Goal: Transaction & Acquisition: Purchase product/service

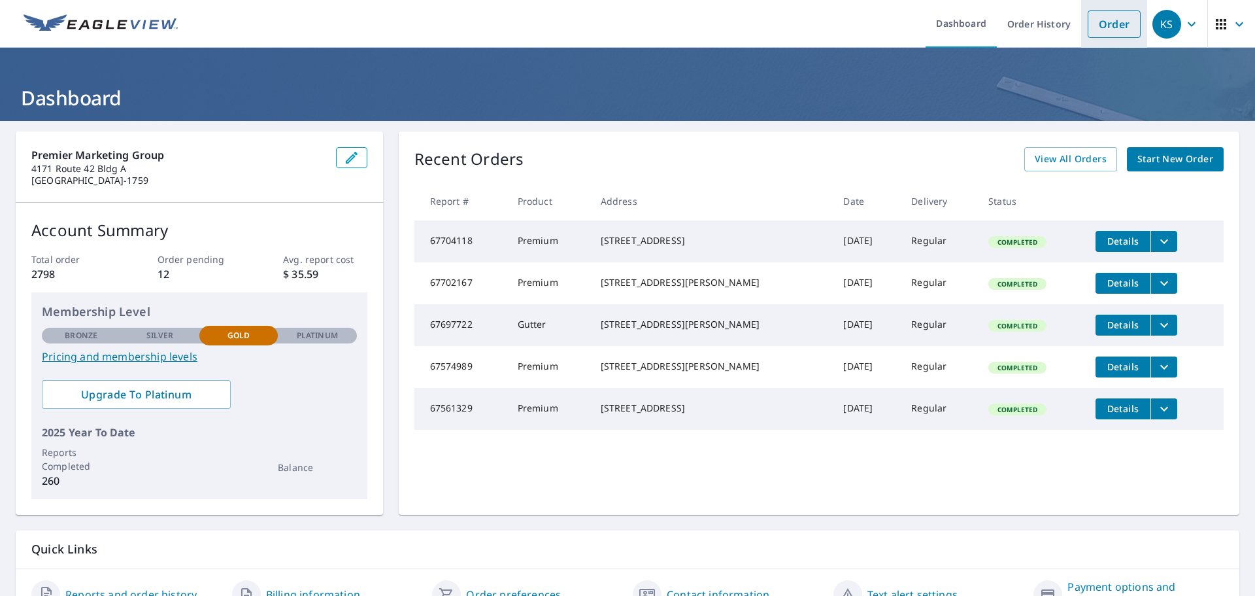
click at [1109, 20] on link "Order" at bounding box center [1114, 23] width 53 height 27
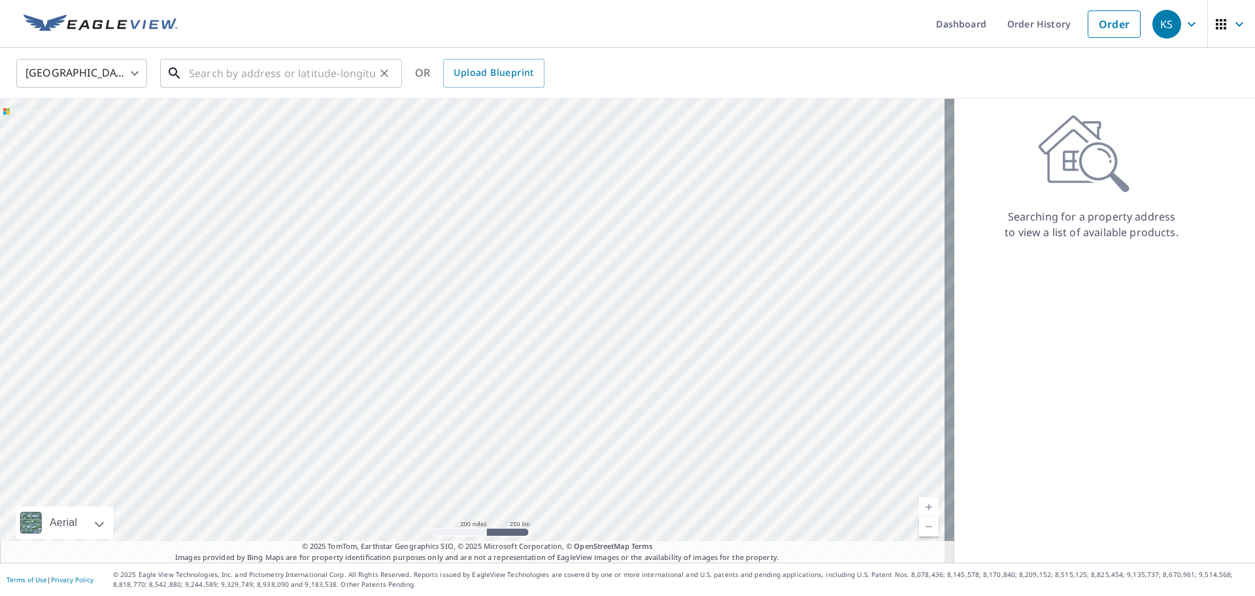
click at [330, 69] on input "text" at bounding box center [282, 73] width 186 height 37
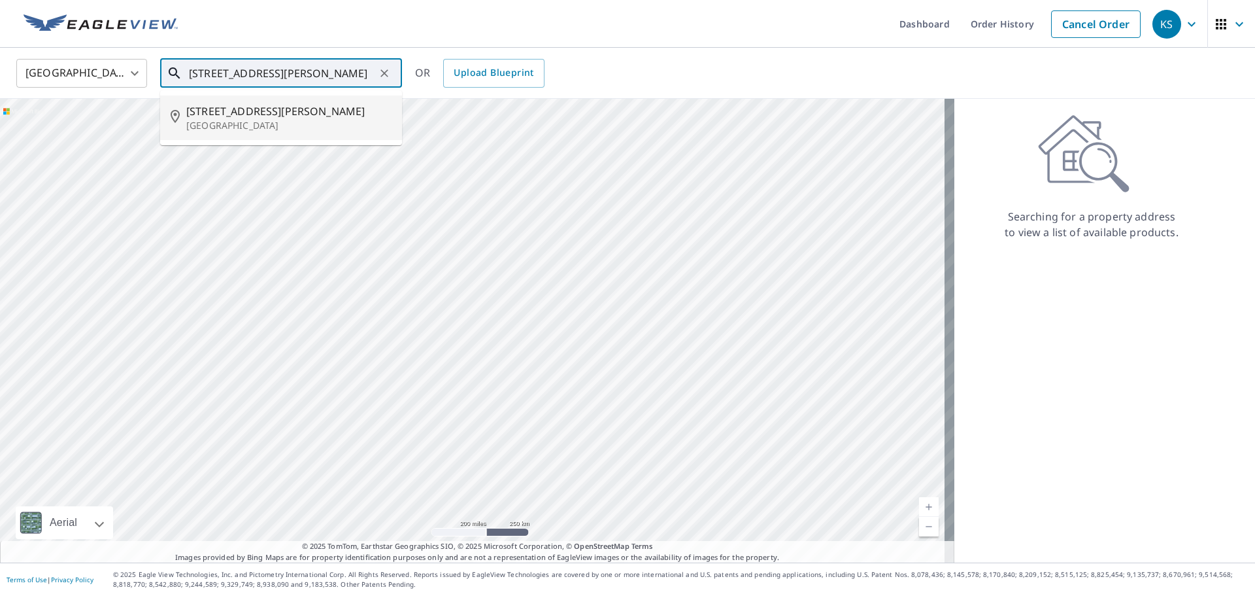
click at [237, 122] on p "[GEOGRAPHIC_DATA]" at bounding box center [288, 125] width 205 height 13
type input "[STREET_ADDRESS][PERSON_NAME][PERSON_NAME]"
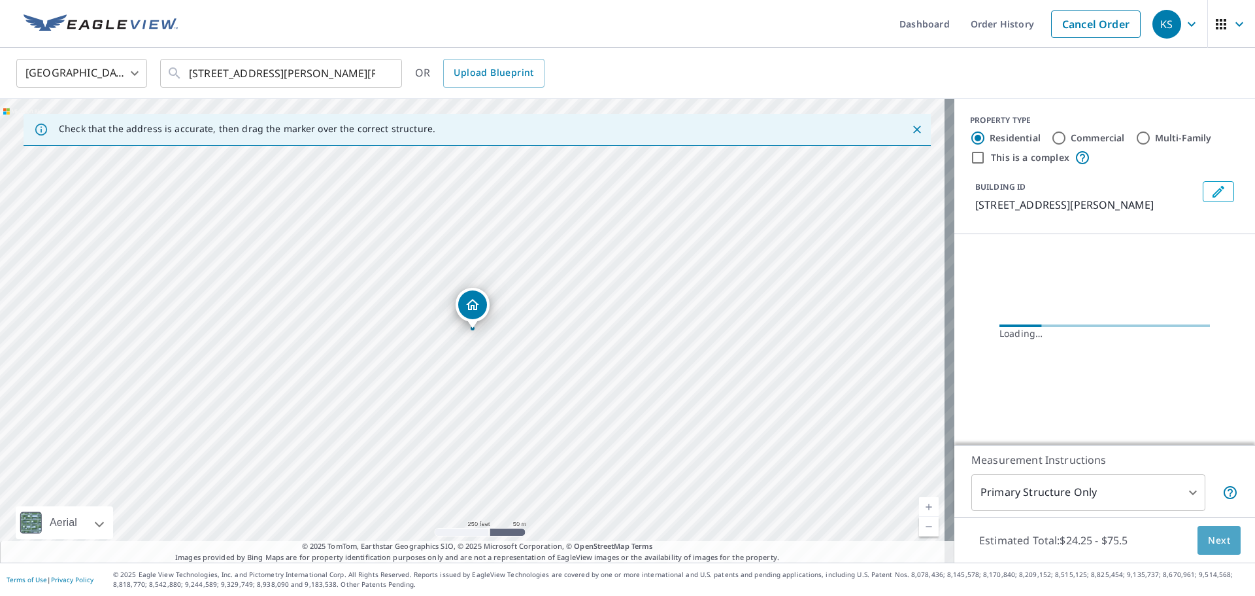
click at [1211, 545] on span "Next" at bounding box center [1219, 540] width 22 height 16
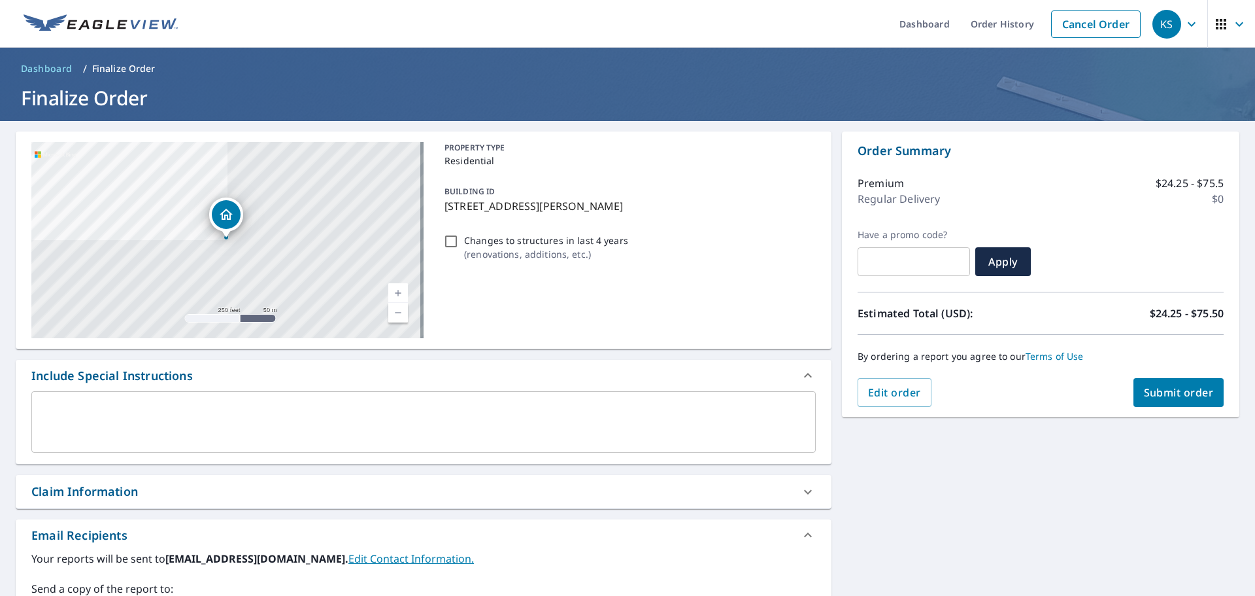
click at [1181, 397] on span "Submit order" at bounding box center [1179, 392] width 70 height 14
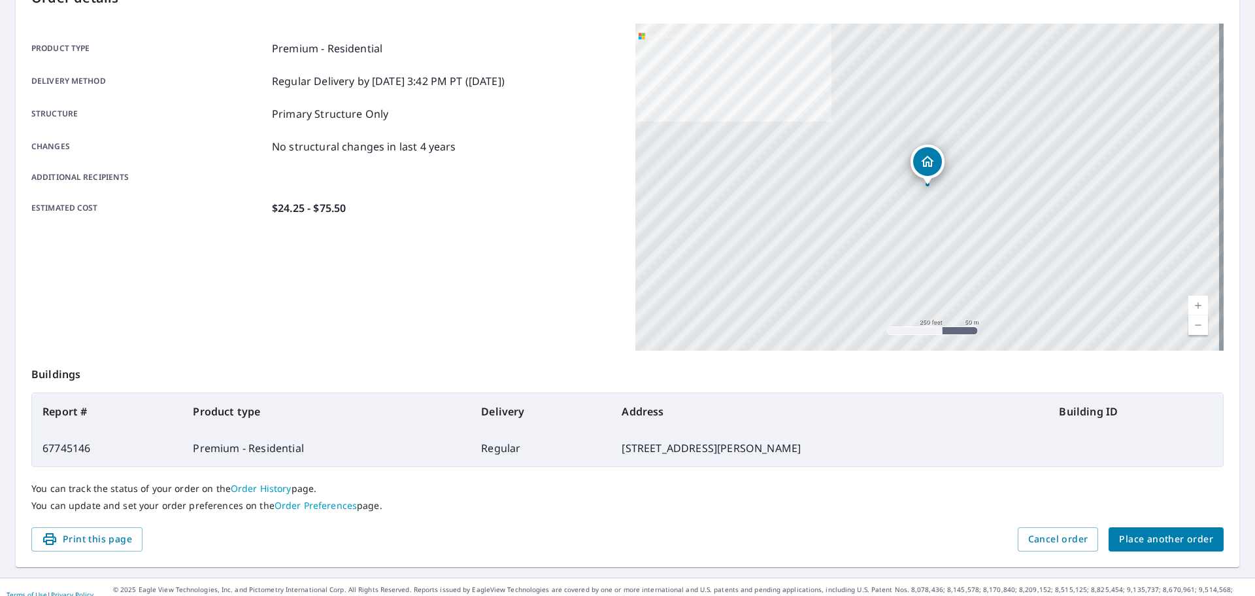
scroll to position [174, 0]
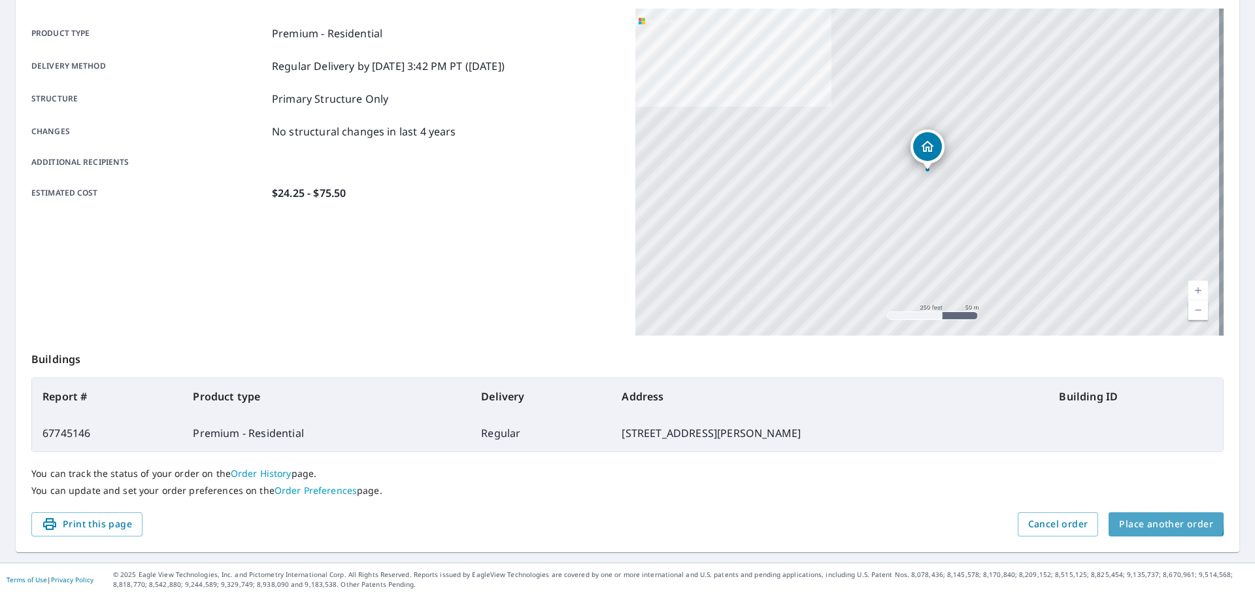
click at [1125, 520] on span "Place another order" at bounding box center [1166, 524] width 94 height 16
